Goal: Complete application form

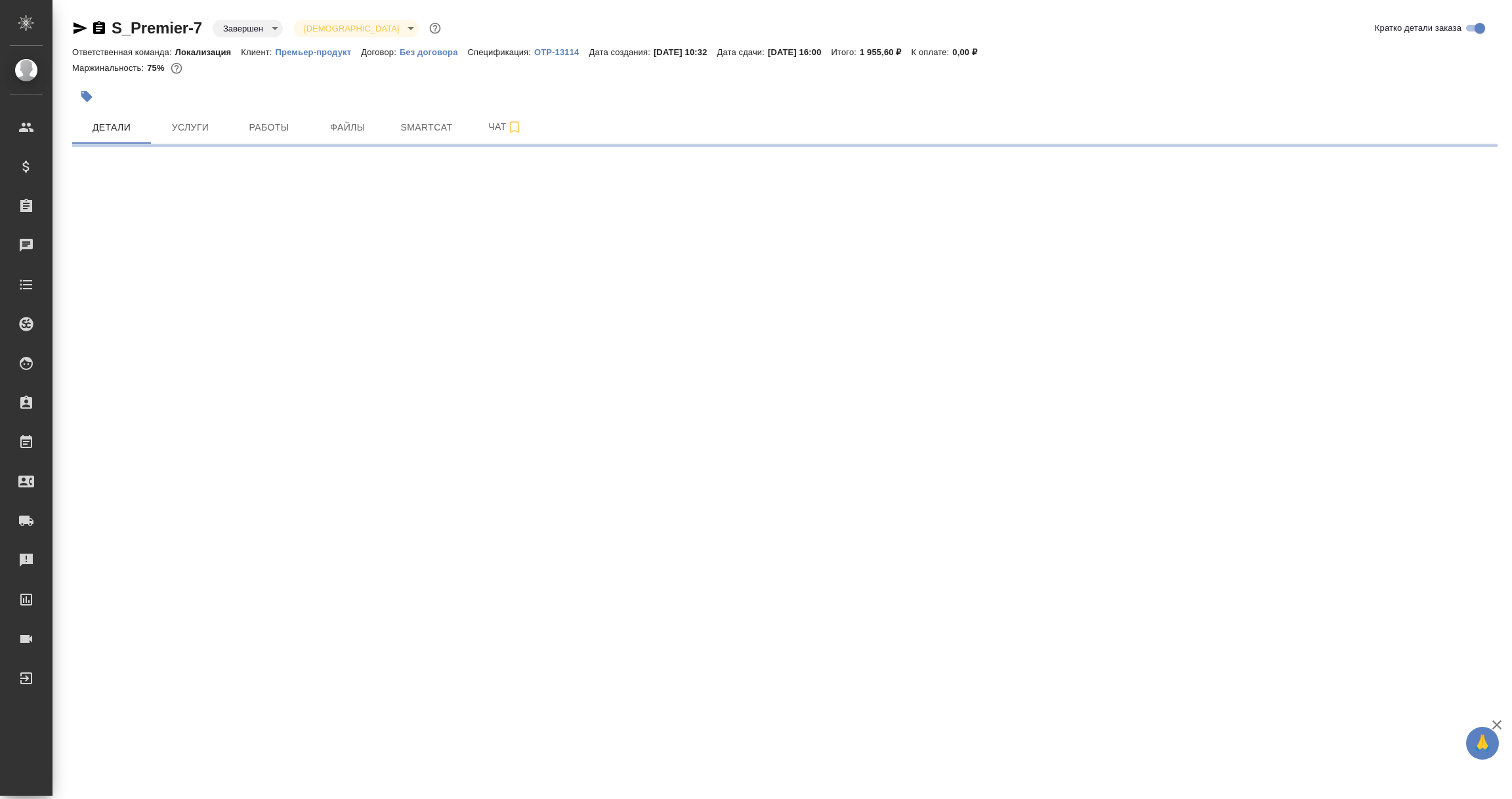
select select "RU"
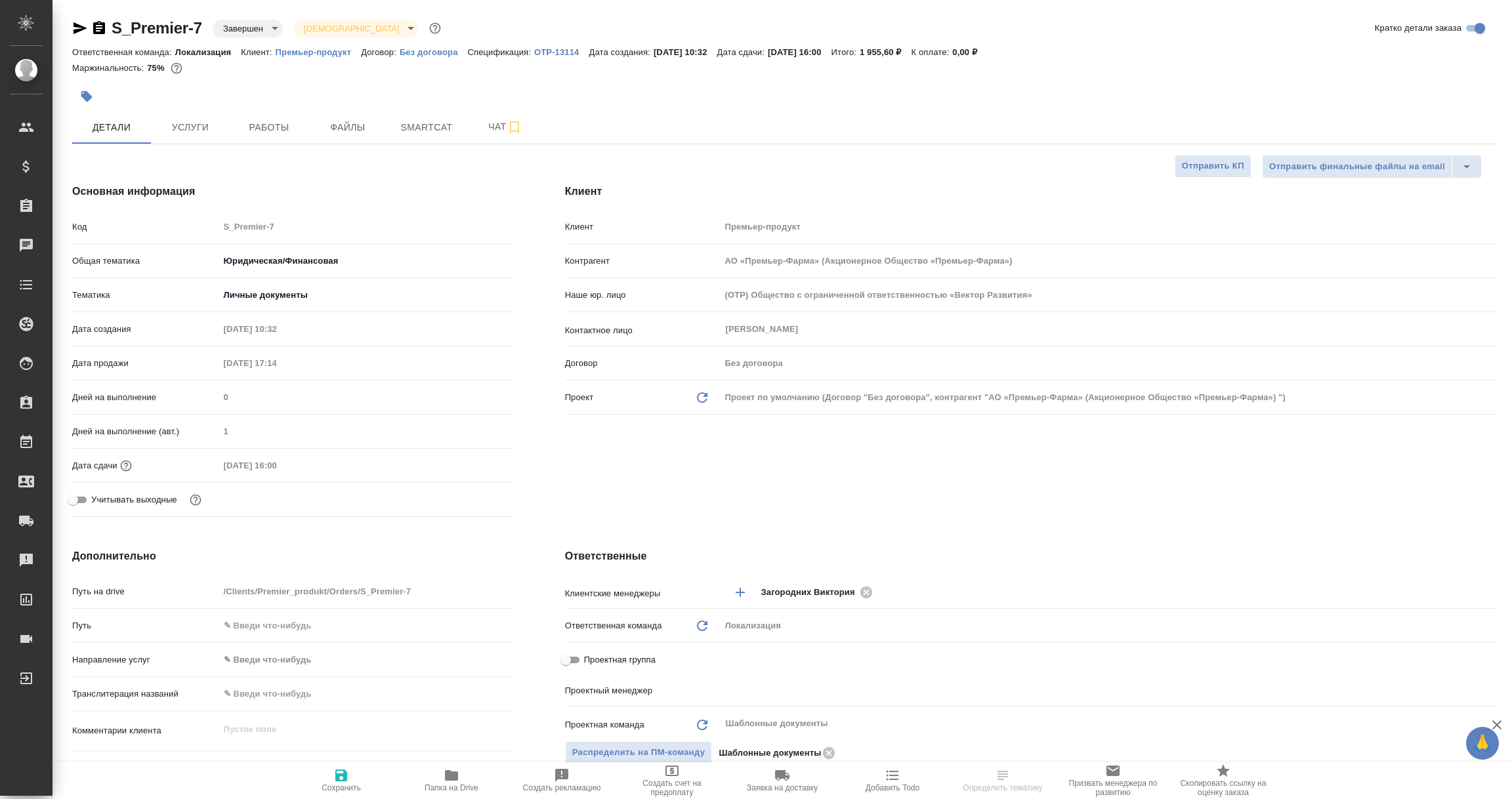
type textarea "x"
type input "Газизов Ринат"
type input "АО «Премьер-Фарма» (Акционерное Общество «Премьер-Фарма»)"
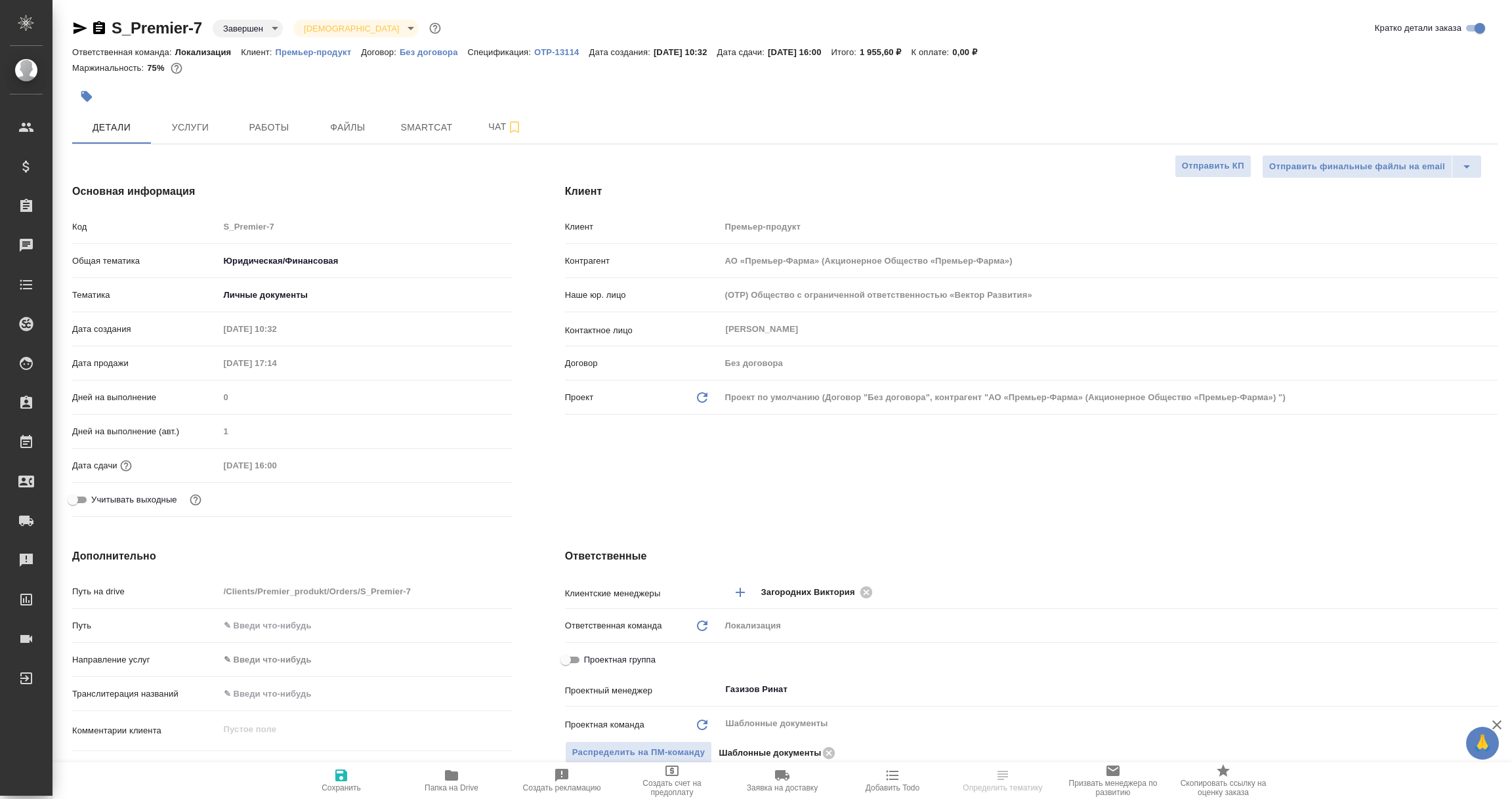
type textarea "x"
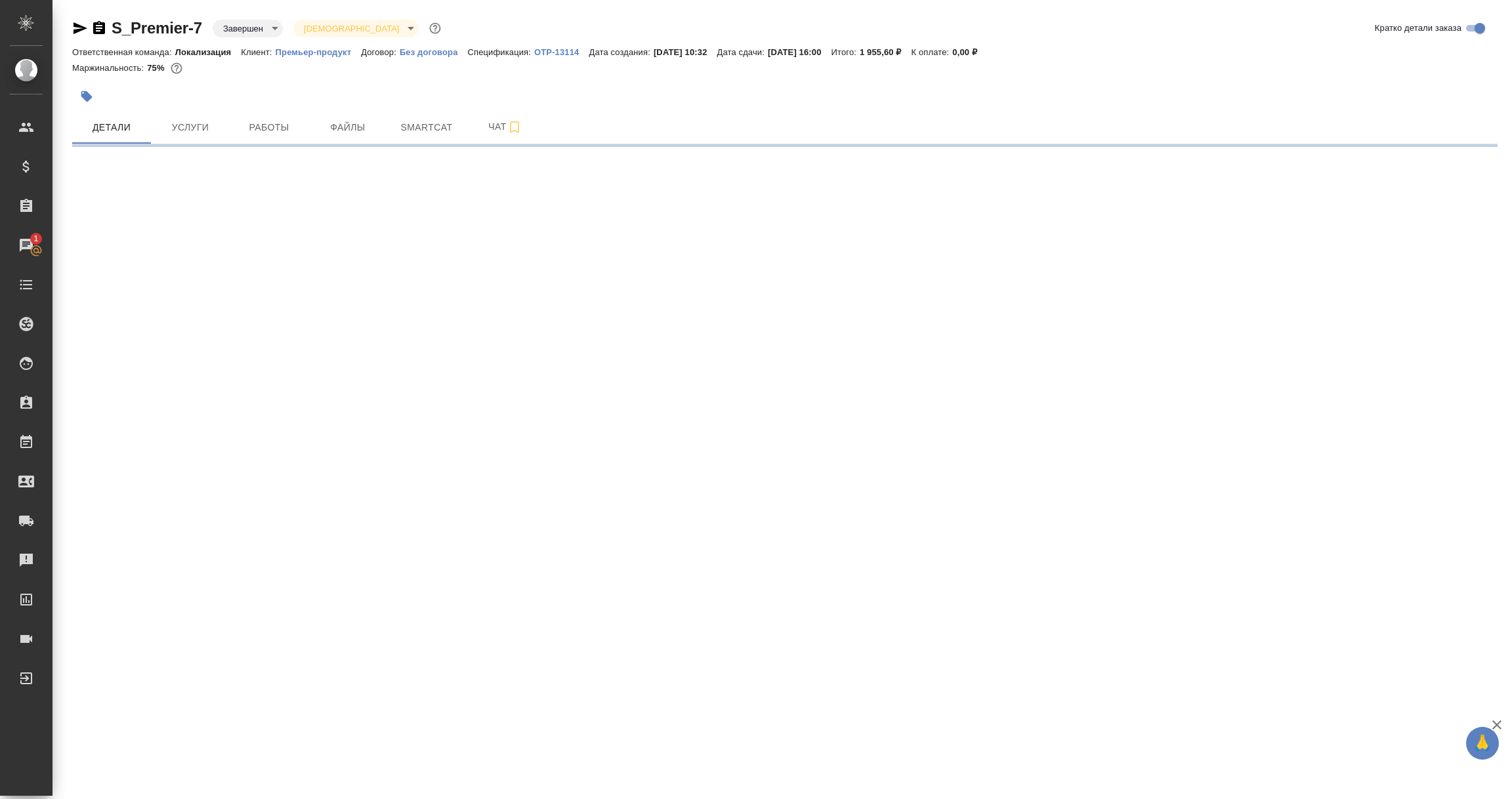
select select "RU"
